Goal: Task Accomplishment & Management: Use online tool/utility

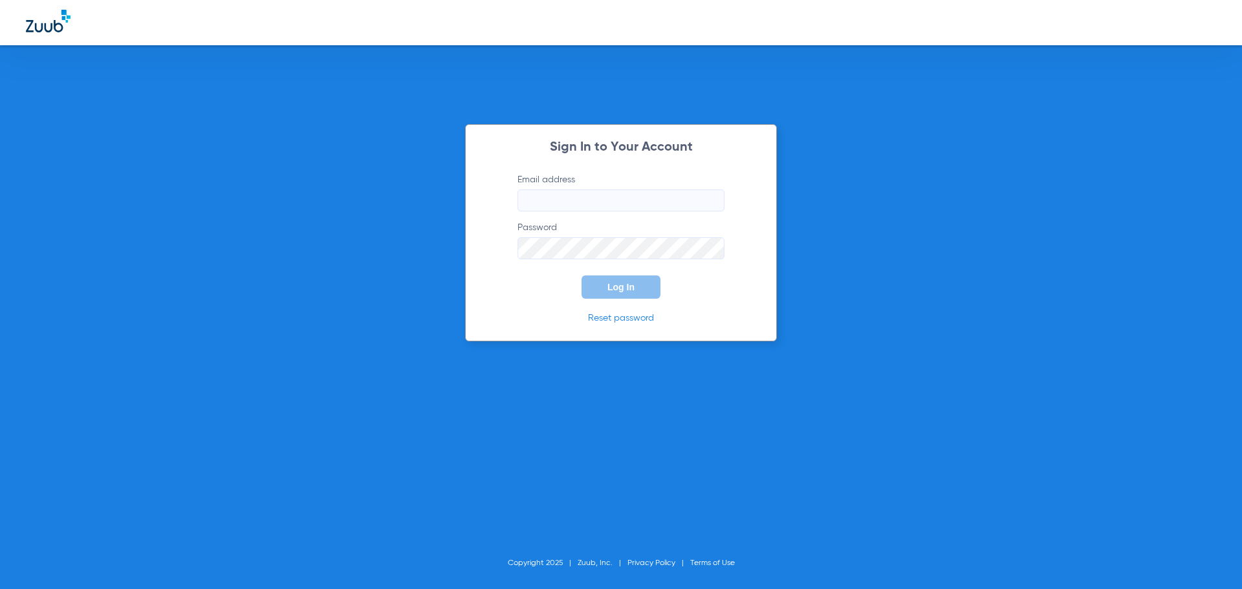
click at [596, 196] on input "Email address" at bounding box center [620, 200] width 207 height 22
type input "[EMAIL_ADDRESS][DOMAIN_NAME]"
click at [647, 319] on link "Reset password" at bounding box center [621, 318] width 66 height 9
click at [615, 321] on link "Reset password" at bounding box center [621, 318] width 66 height 9
click at [544, 198] on input "Email address" at bounding box center [620, 200] width 207 height 22
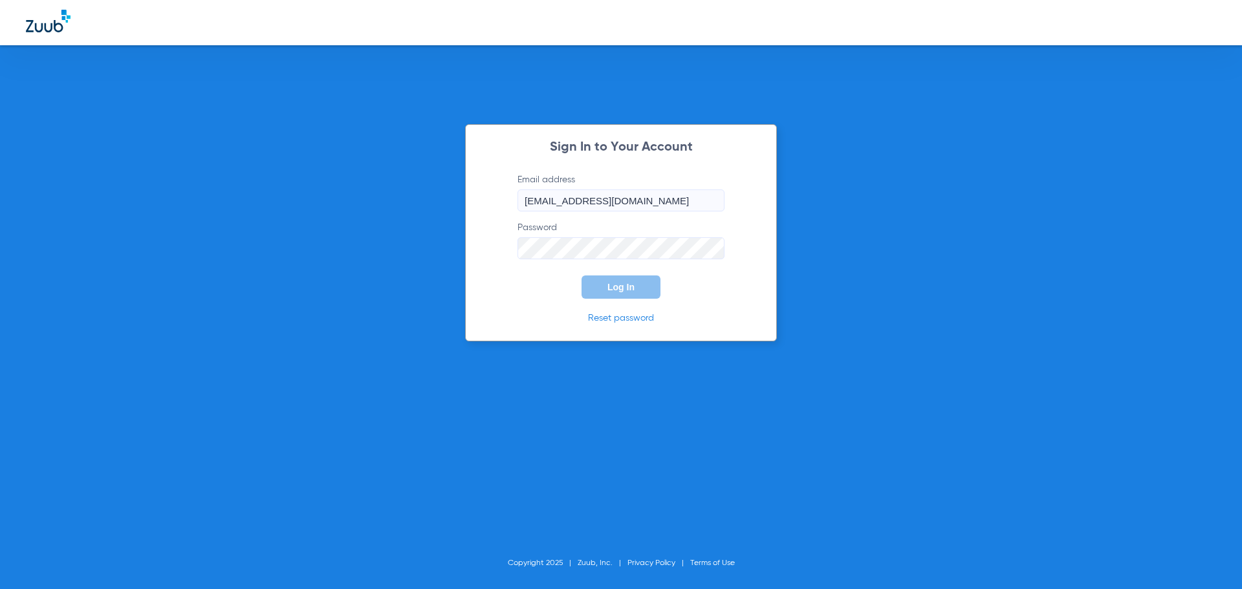
type input "[EMAIL_ADDRESS][DOMAIN_NAME]"
click at [631, 294] on button "Log In" at bounding box center [620, 286] width 79 height 23
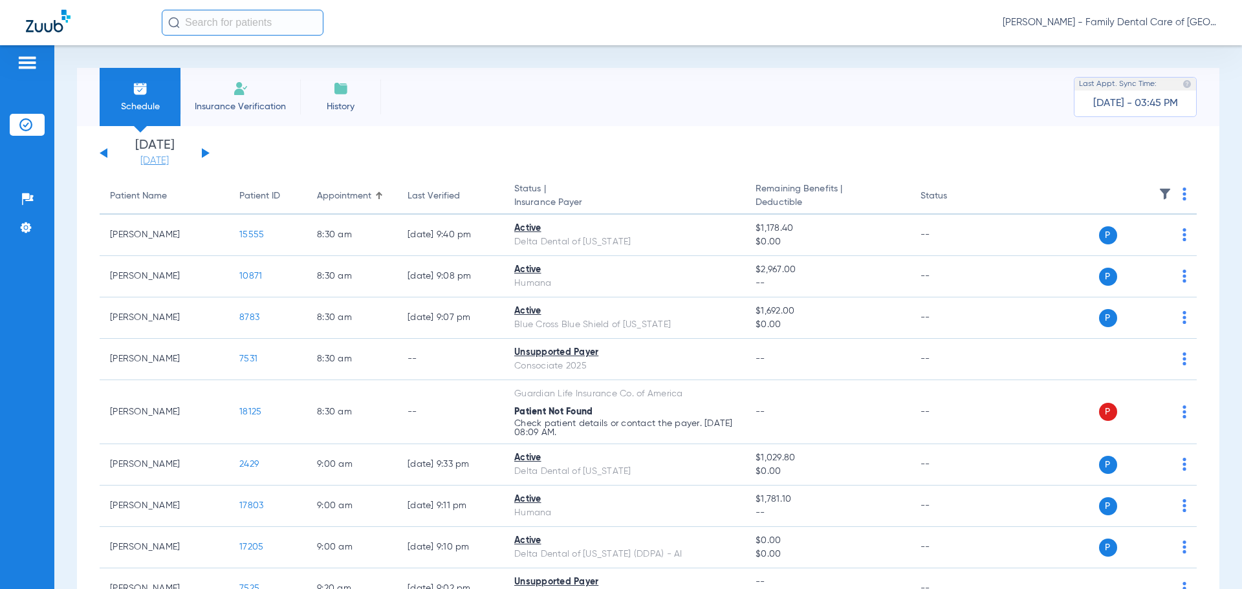
click at [145, 165] on link "[DATE]" at bounding box center [155, 161] width 78 height 13
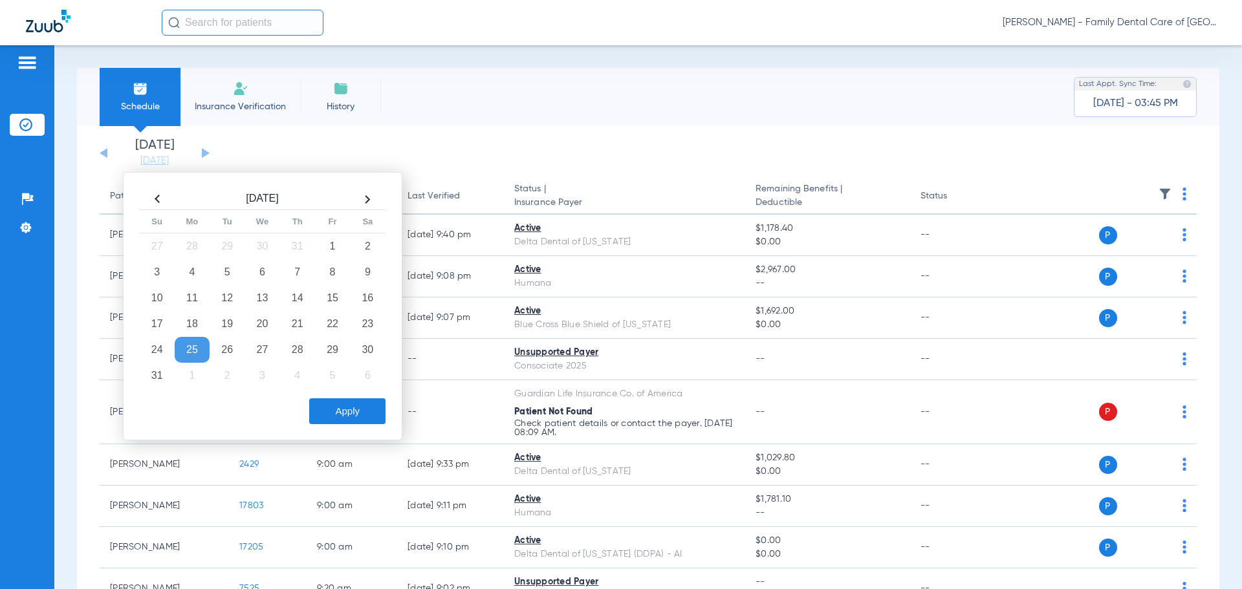
click at [339, 405] on button "Apply" at bounding box center [347, 411] width 76 height 26
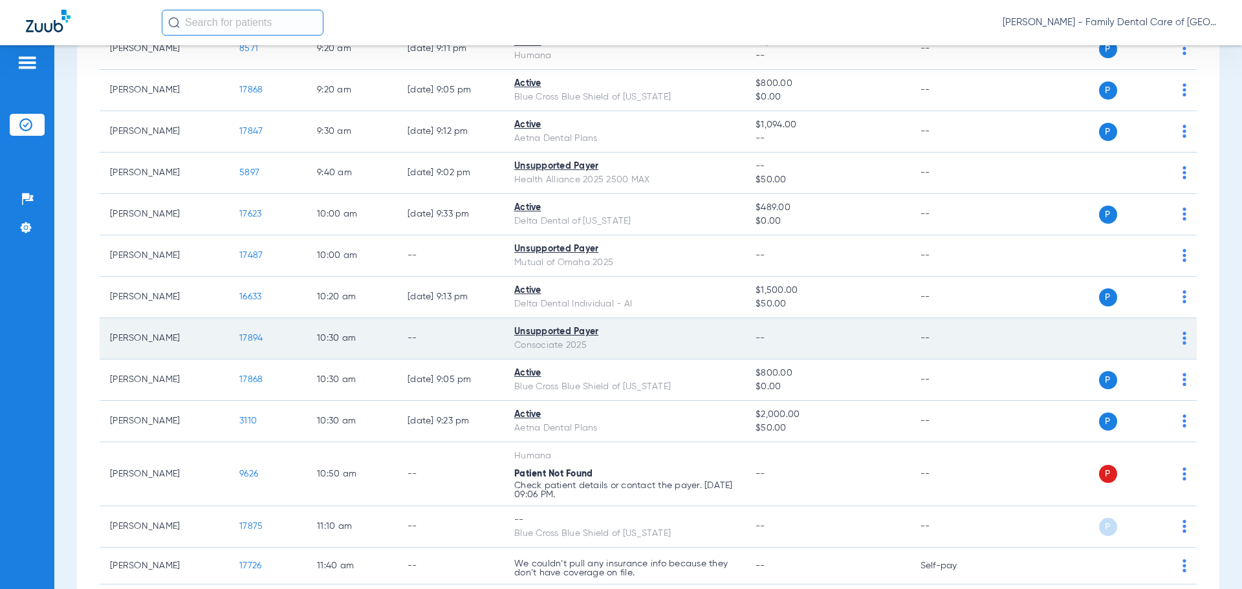
scroll to position [582, 0]
